Goal: Information Seeking & Learning: Learn about a topic

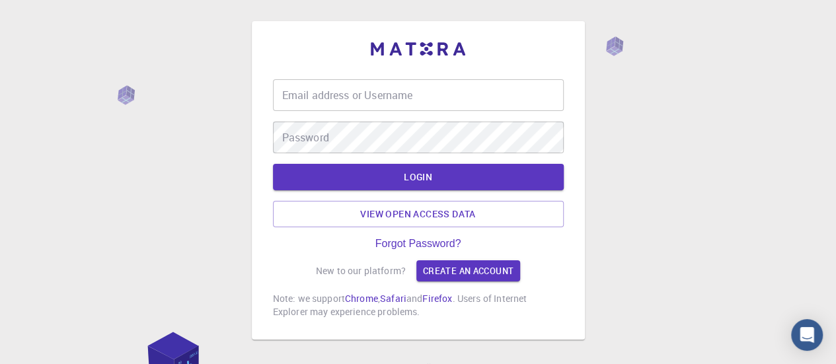
click at [291, 98] on input "Email address or Username" at bounding box center [418, 95] width 291 height 32
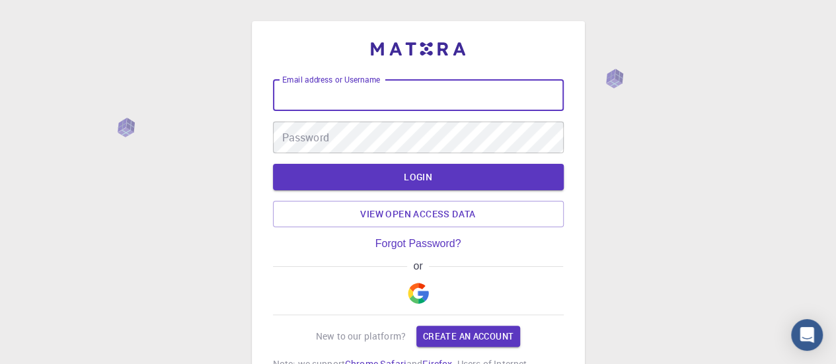
click at [291, 98] on input "Email address or Username" at bounding box center [418, 95] width 291 height 32
type input "A"
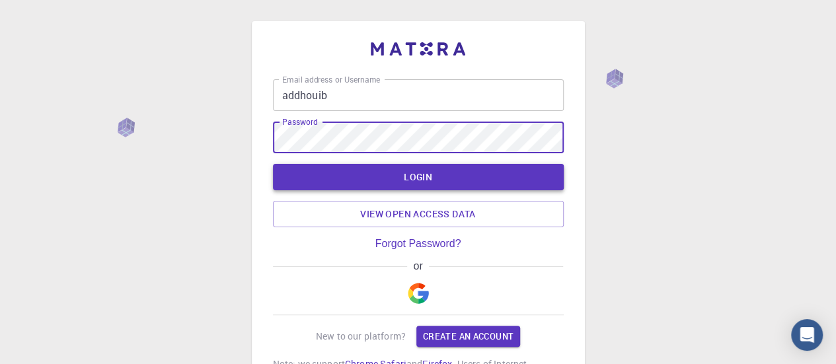
click at [417, 180] on button "LOGIN" at bounding box center [418, 177] width 291 height 26
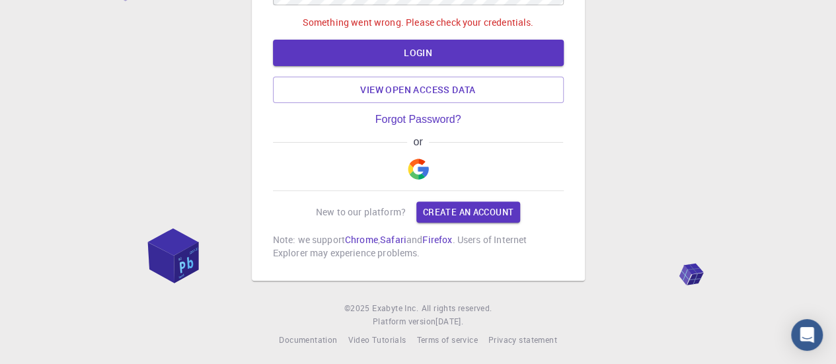
scroll to position [153, 0]
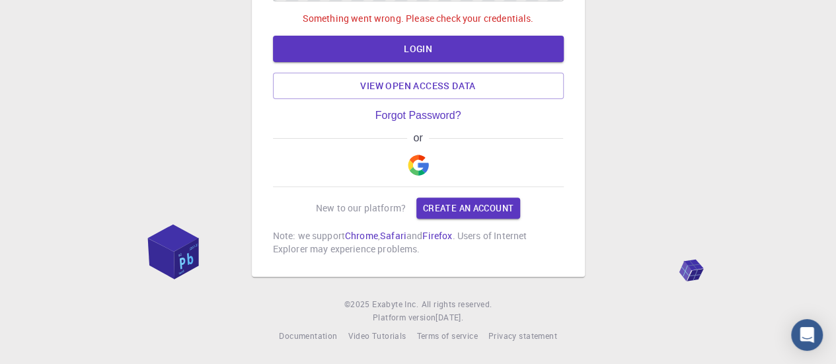
click at [420, 166] on img "button" at bounding box center [418, 165] width 21 height 21
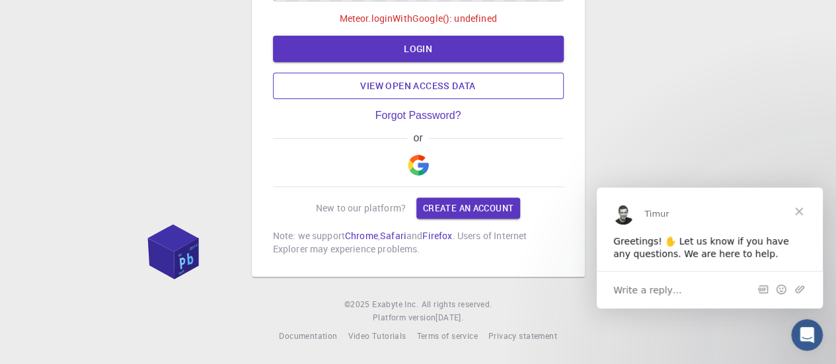
scroll to position [0, 0]
click at [801, 206] on span "Close" at bounding box center [799, 211] width 48 height 48
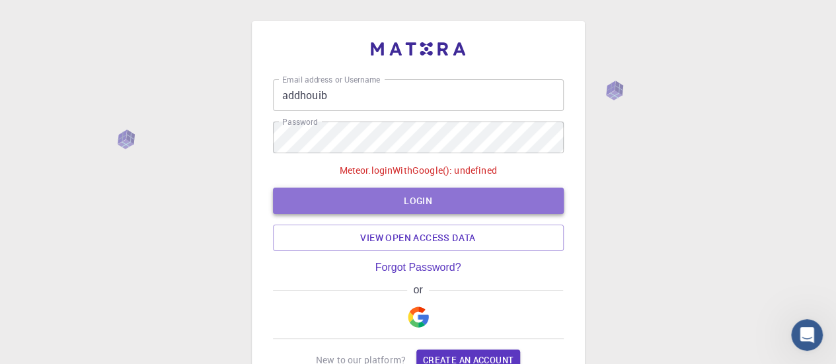
click at [414, 200] on button "LOGIN" at bounding box center [418, 201] width 291 height 26
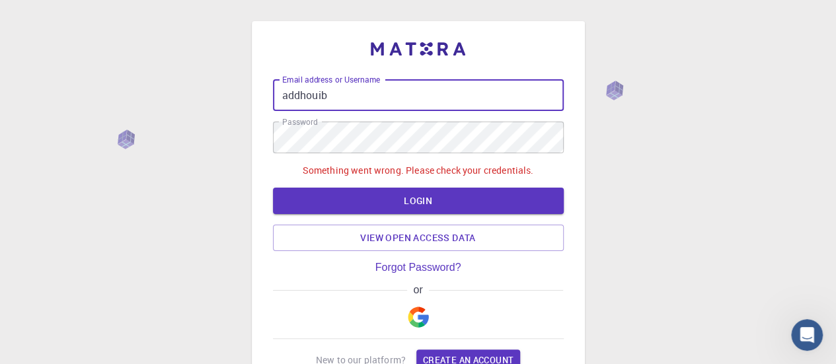
click at [336, 94] on input "addhouib" at bounding box center [418, 95] width 291 height 32
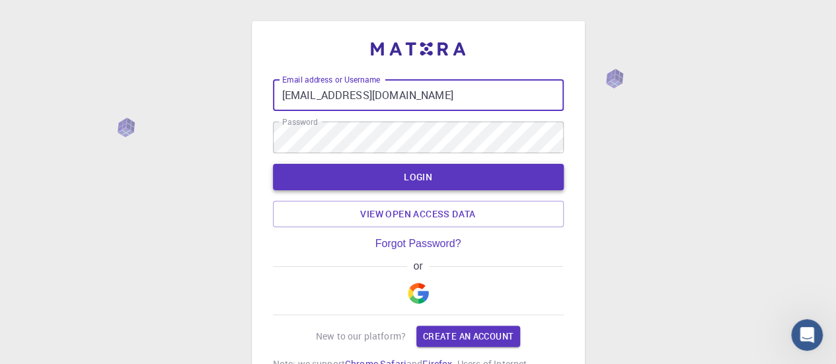
type input "[EMAIL_ADDRESS][DOMAIN_NAME]"
click at [422, 172] on button "LOGIN" at bounding box center [418, 177] width 291 height 26
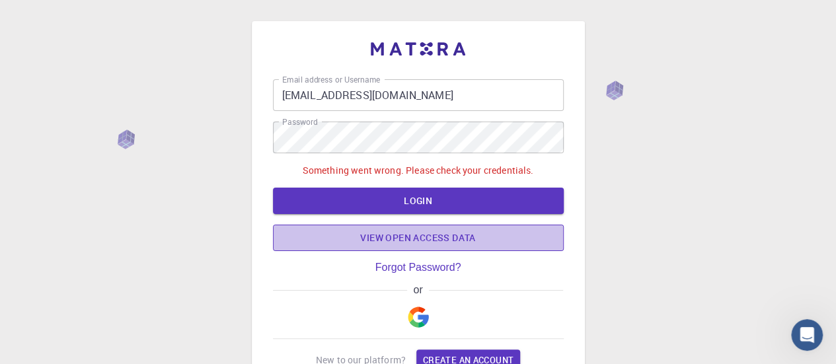
click at [425, 237] on link "View open access data" at bounding box center [418, 238] width 291 height 26
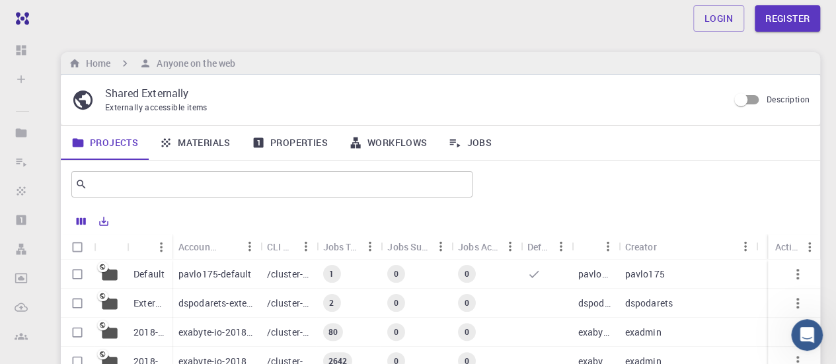
click at [201, 139] on link "Materials" at bounding box center [195, 143] width 93 height 34
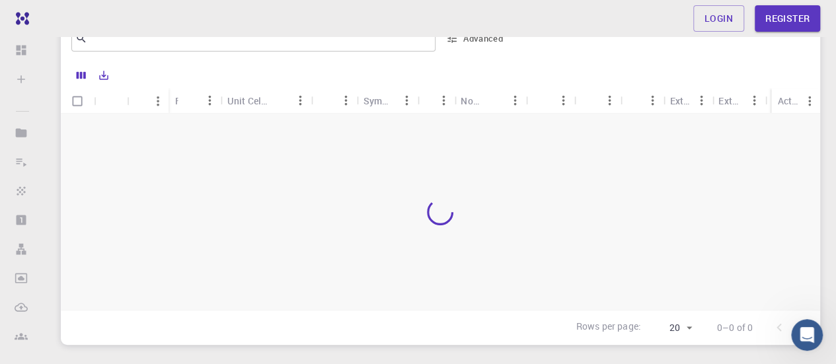
scroll to position [66, 0]
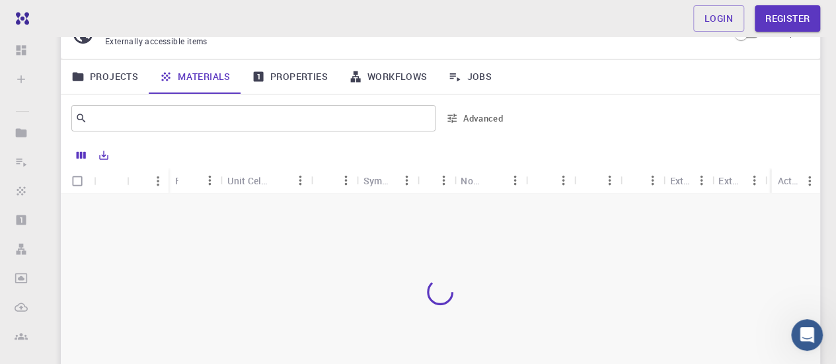
click at [297, 77] on link "Properties" at bounding box center [289, 76] width 97 height 34
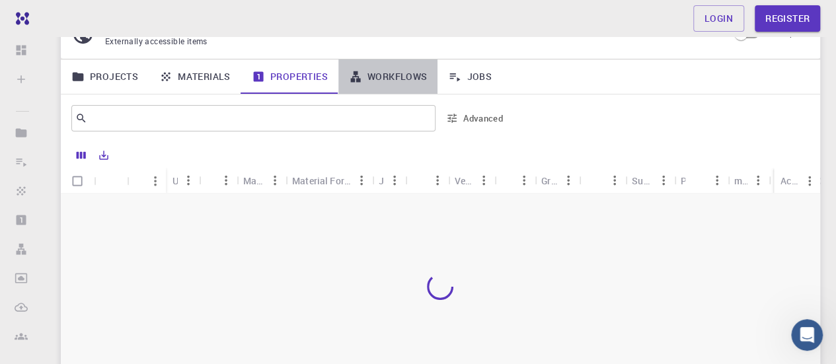
click at [393, 74] on link "Workflows" at bounding box center [388, 76] width 100 height 34
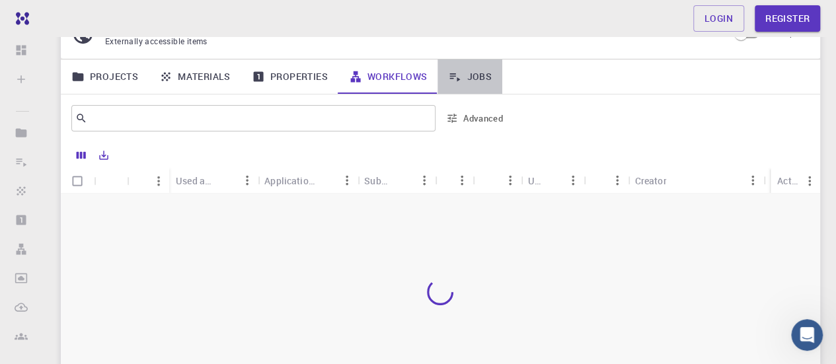
click at [486, 74] on link "Jobs" at bounding box center [469, 76] width 65 height 34
